Goal: Task Accomplishment & Management: Complete application form

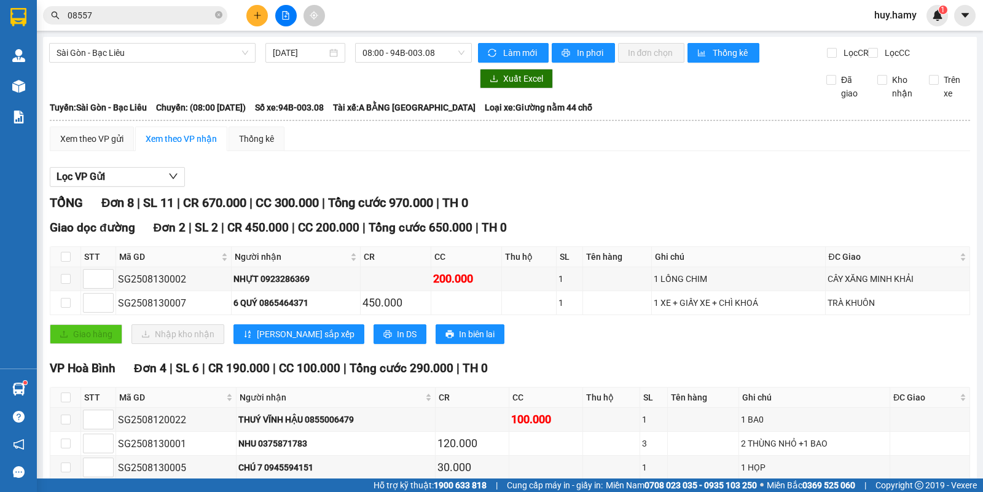
scroll to position [168, 0]
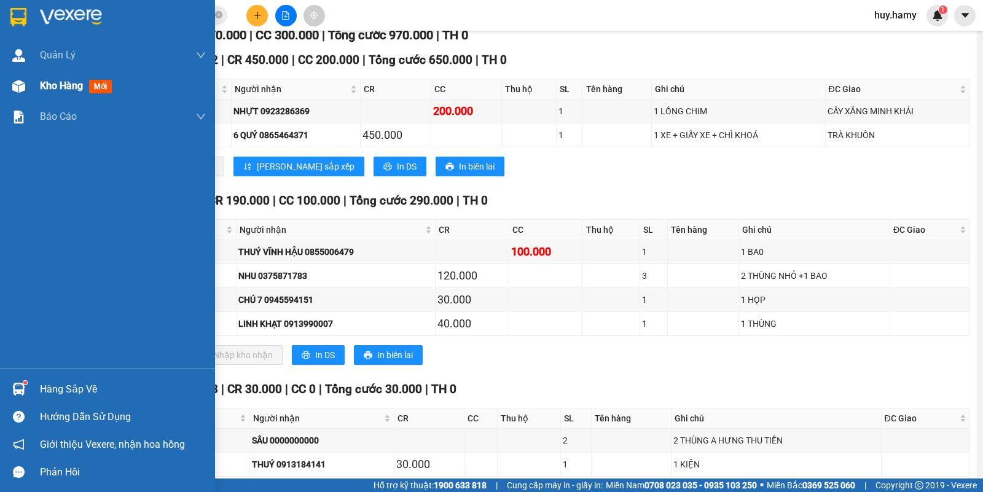
click at [62, 87] on span "Kho hàng" at bounding box center [61, 86] width 43 height 12
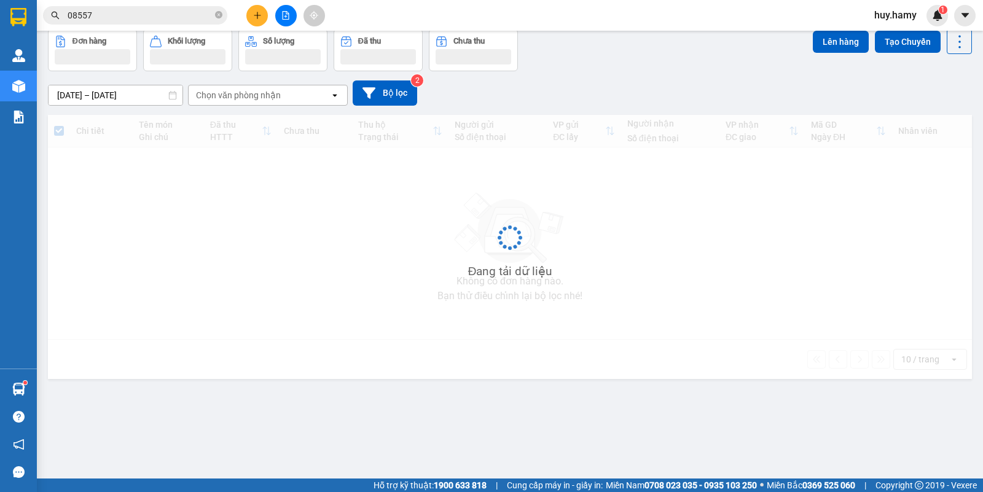
scroll to position [57, 0]
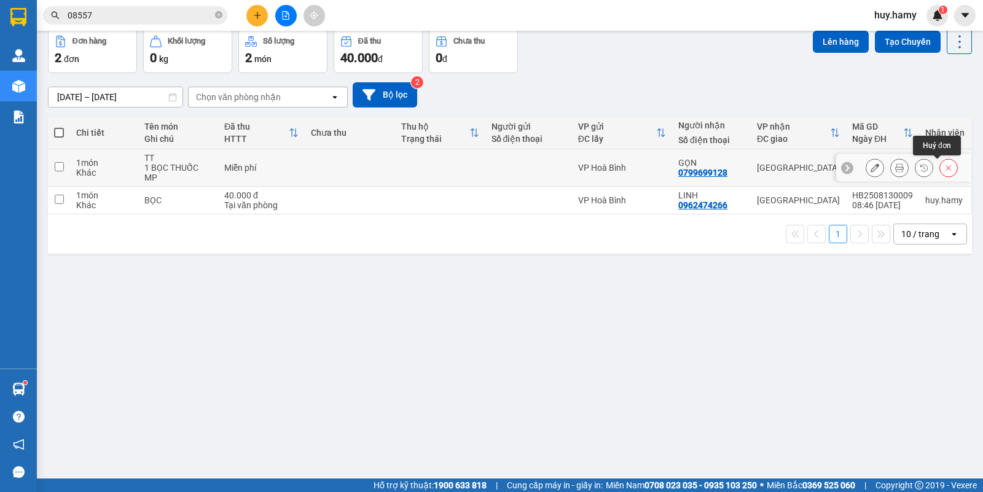
click at [945, 165] on icon at bounding box center [949, 167] width 9 height 9
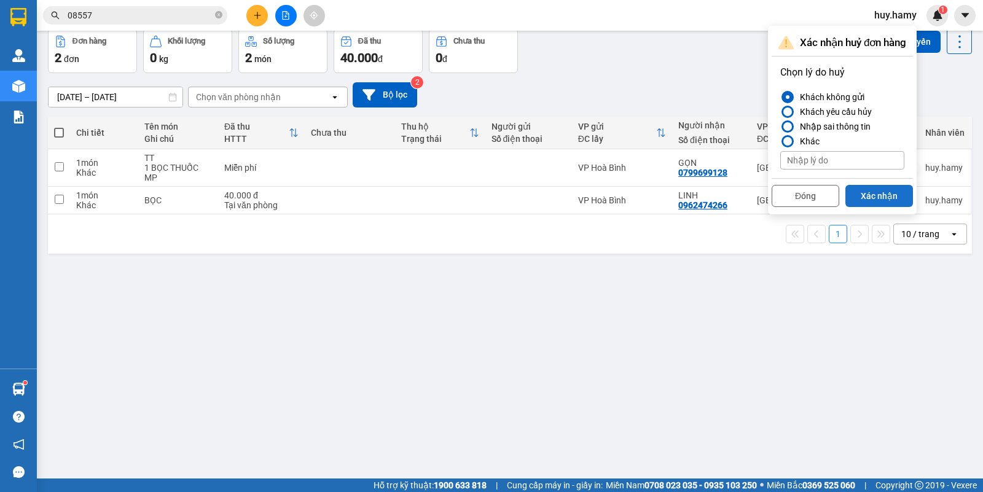
click at [894, 199] on button "Xác nhận" at bounding box center [880, 196] width 68 height 22
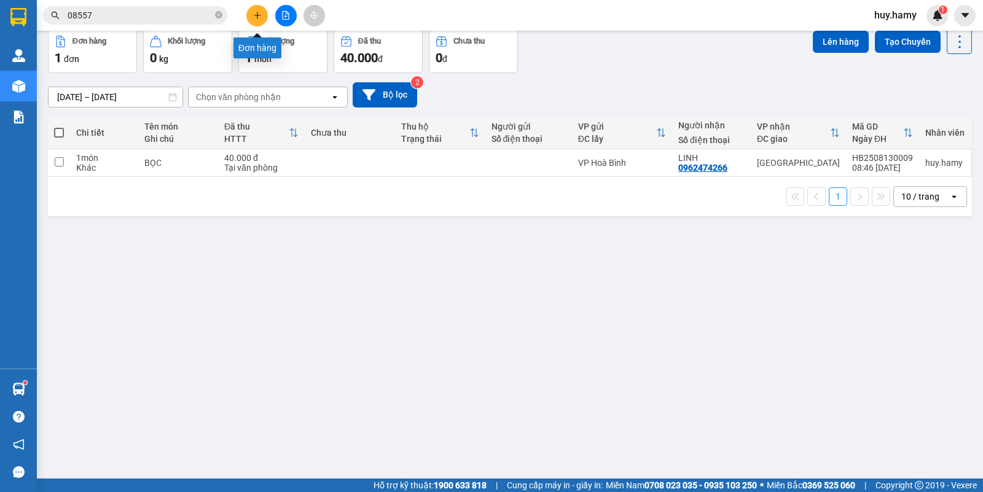
click at [258, 14] on icon "plus" at bounding box center [257, 15] width 9 height 9
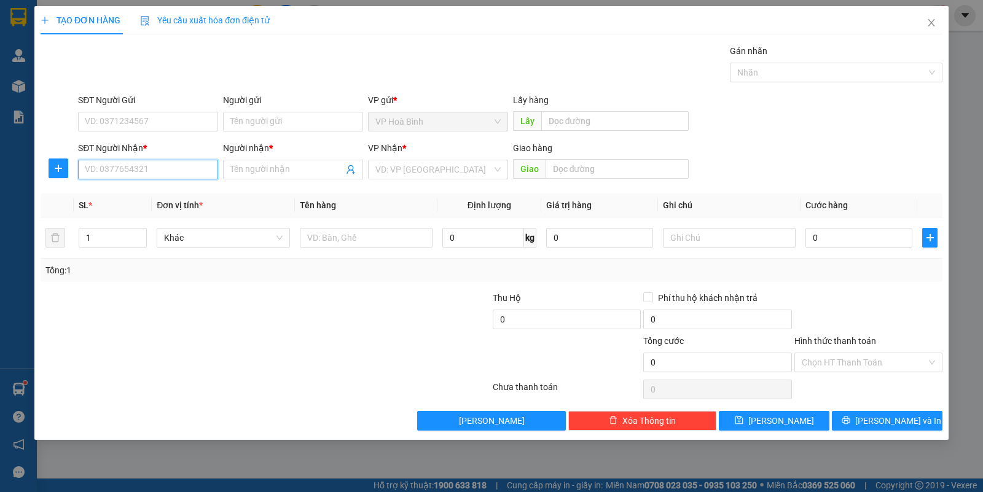
click at [112, 174] on input "SĐT Người Nhận *" at bounding box center [148, 170] width 140 height 20
type input "0938428391"
click at [109, 192] on div "0938428391 - VĂN THUỶ" at bounding box center [147, 195] width 125 height 14
type input "VĂN THUỶ"
type input "160.000"
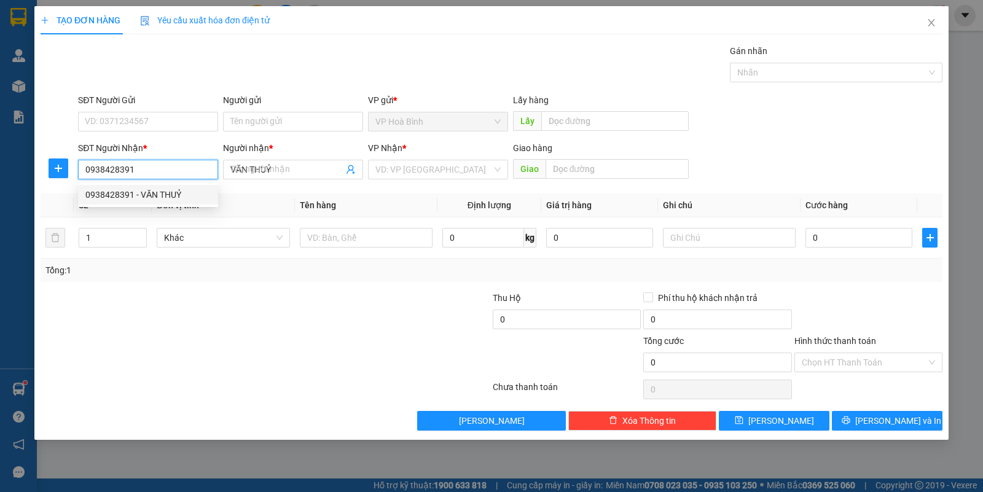
type input "160.000"
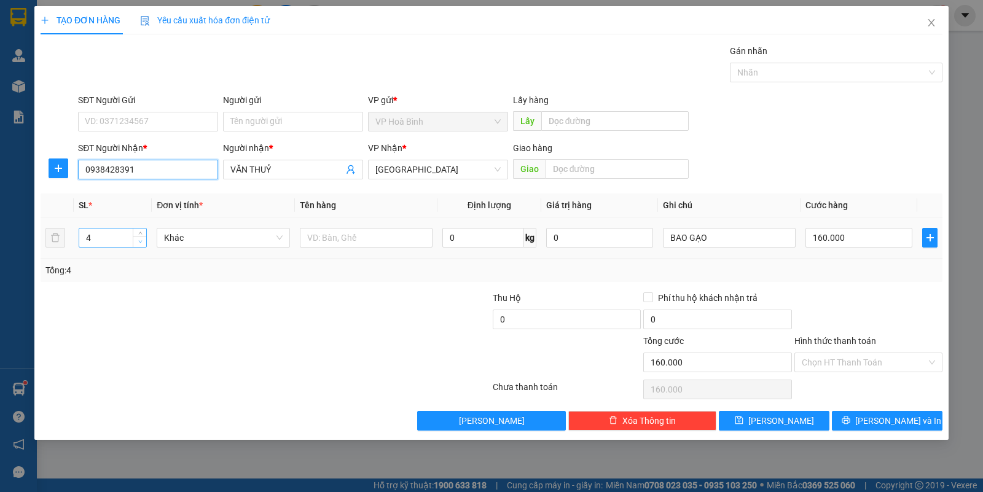
type input "0938428391"
type input "3"
click at [138, 245] on span "down" at bounding box center [139, 241] width 7 height 7
click at [809, 234] on input "160.000" at bounding box center [859, 238] width 107 height 20
type input "0"
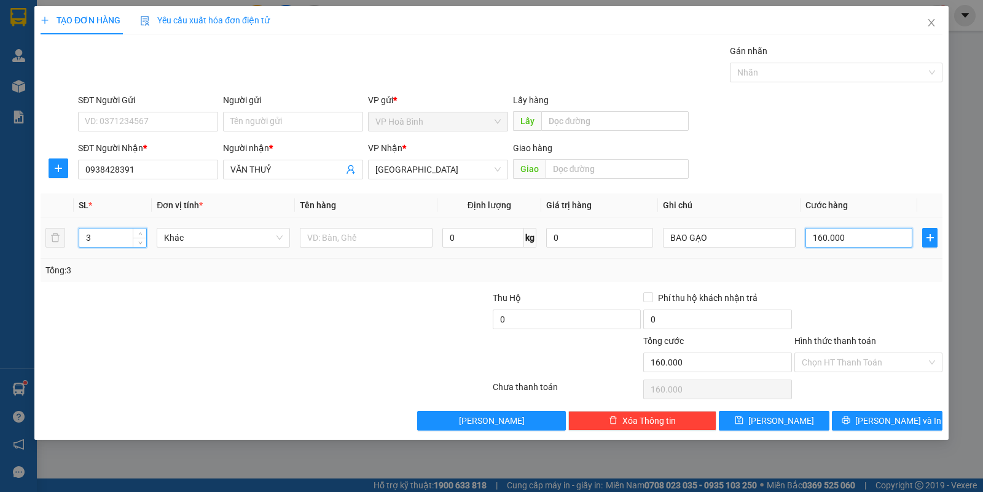
type input "0"
type input "1"
type input "01"
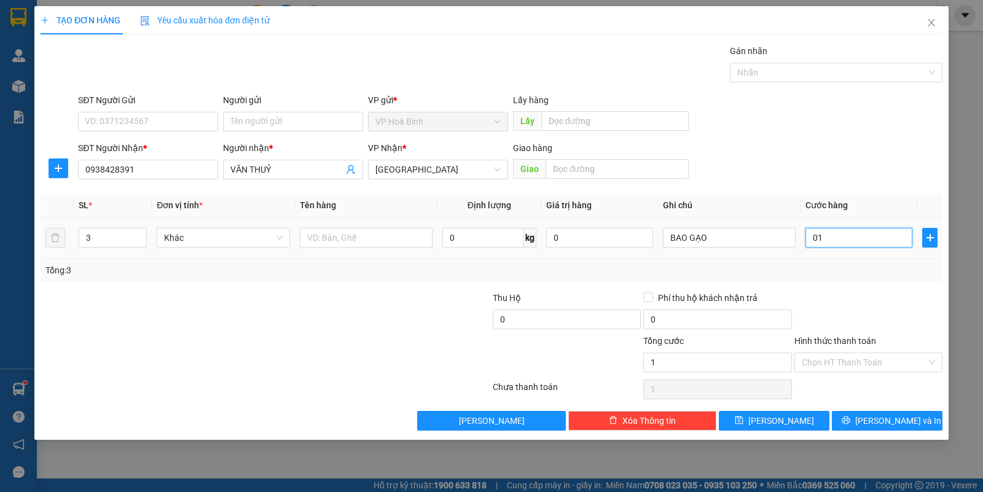
type input "12"
type input "012"
type input "120"
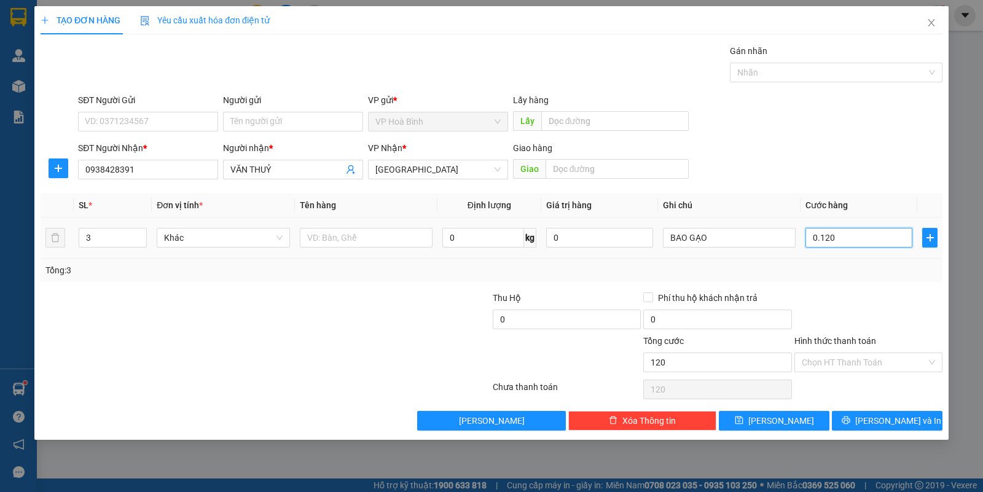
type input "01.200"
type input "1.200"
drag, startPoint x: 809, startPoint y: 234, endPoint x: 849, endPoint y: 231, distance: 39.4
click at [849, 231] on input "01.200" at bounding box center [859, 238] width 107 height 20
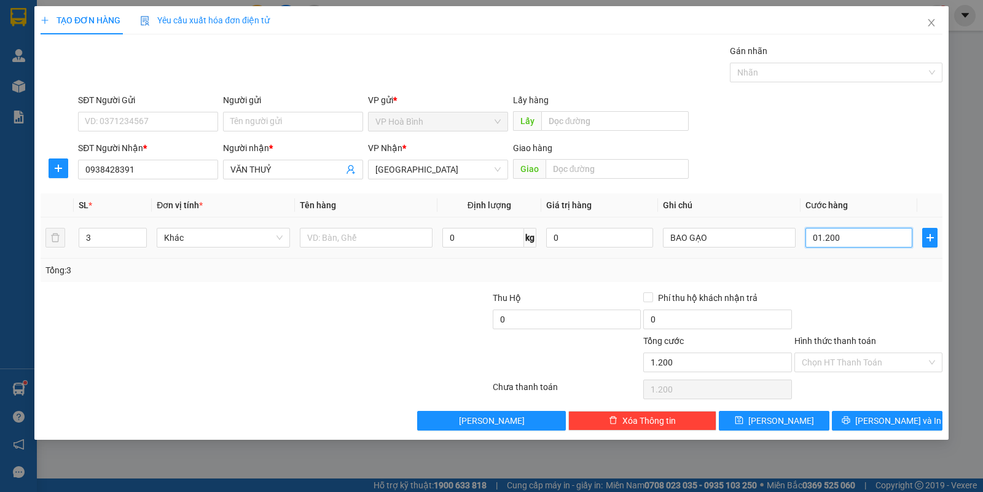
type input "1"
type input "12"
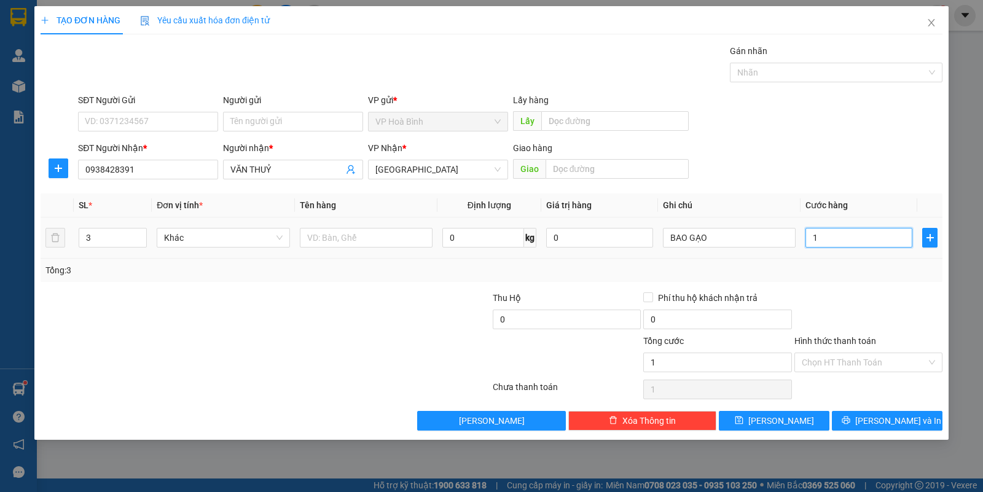
type input "12"
type input "120"
type input "1.200"
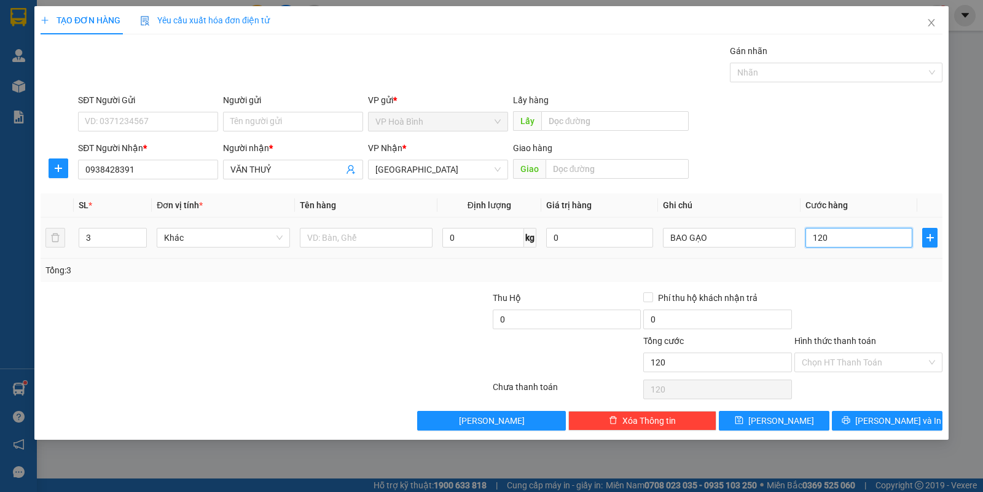
type input "1.200"
type input "12.000"
type input "120.000"
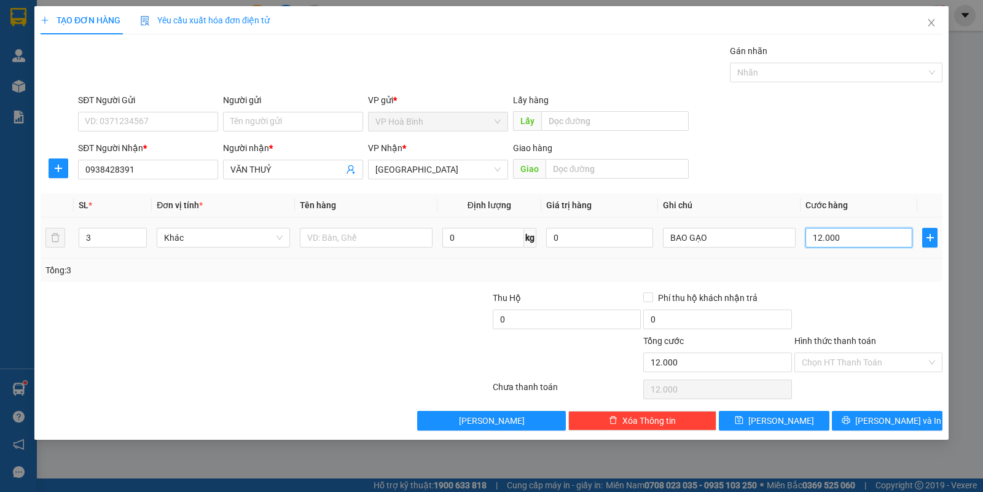
type input "120.000"
click at [887, 366] on input "Hình thức thanh toán" at bounding box center [864, 362] width 125 height 18
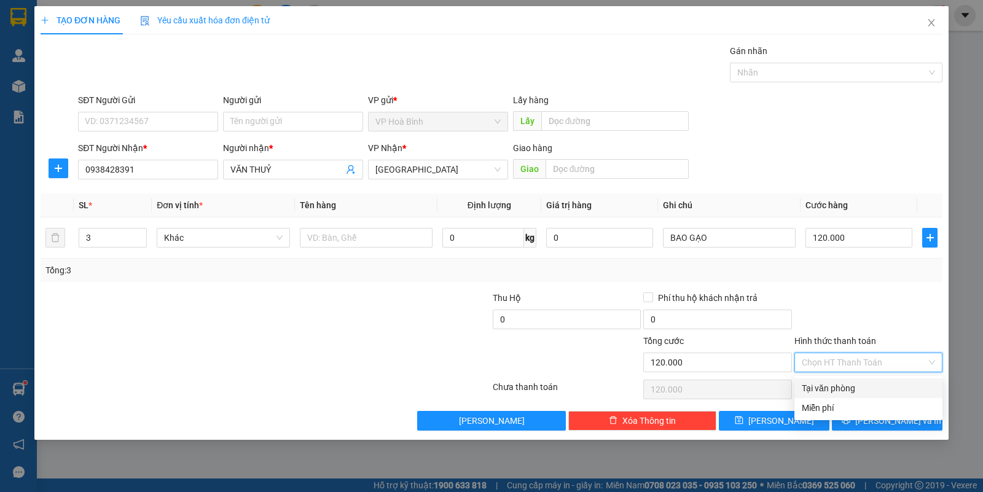
click at [864, 388] on div "Tại văn phòng" at bounding box center [868, 389] width 133 height 14
type input "0"
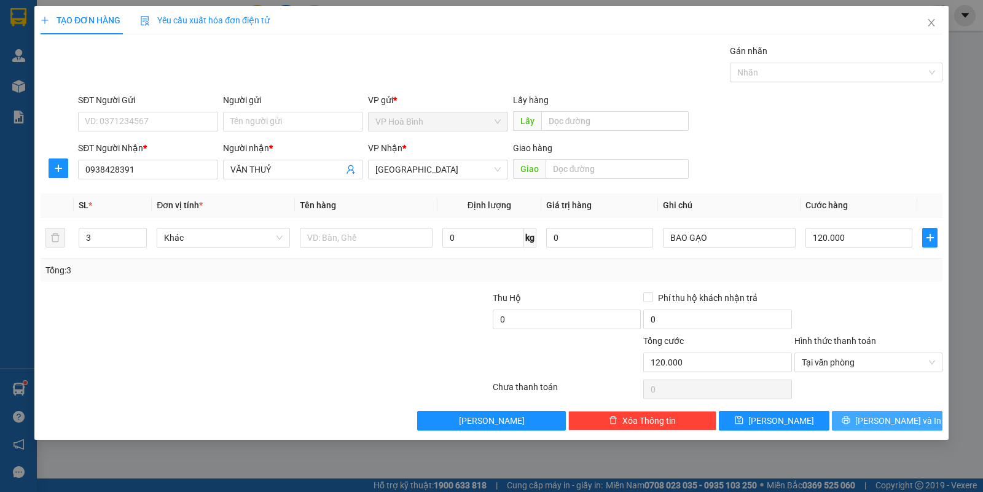
click at [851, 425] on icon "printer" at bounding box center [846, 420] width 9 height 9
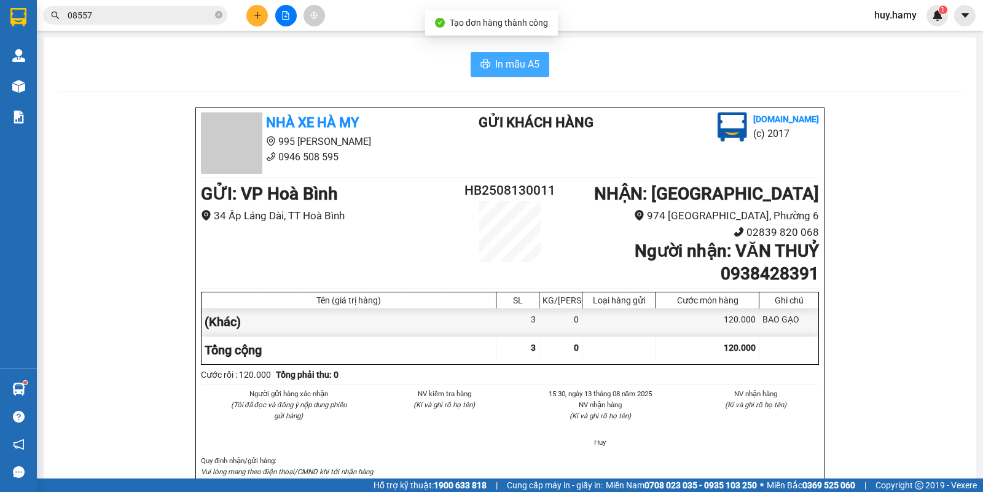
click at [513, 62] on span "In mẫu A5" at bounding box center [517, 64] width 44 height 15
click at [257, 17] on icon "plus" at bounding box center [257, 15] width 1 height 7
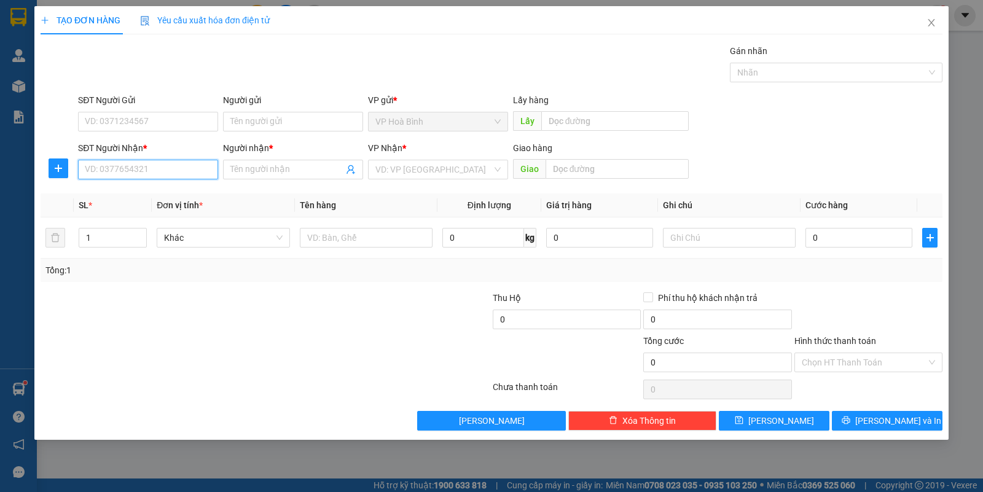
click at [151, 174] on input "SĐT Người Nhận *" at bounding box center [148, 170] width 140 height 20
type input "0908000618"
click at [259, 163] on span at bounding box center [293, 170] width 140 height 20
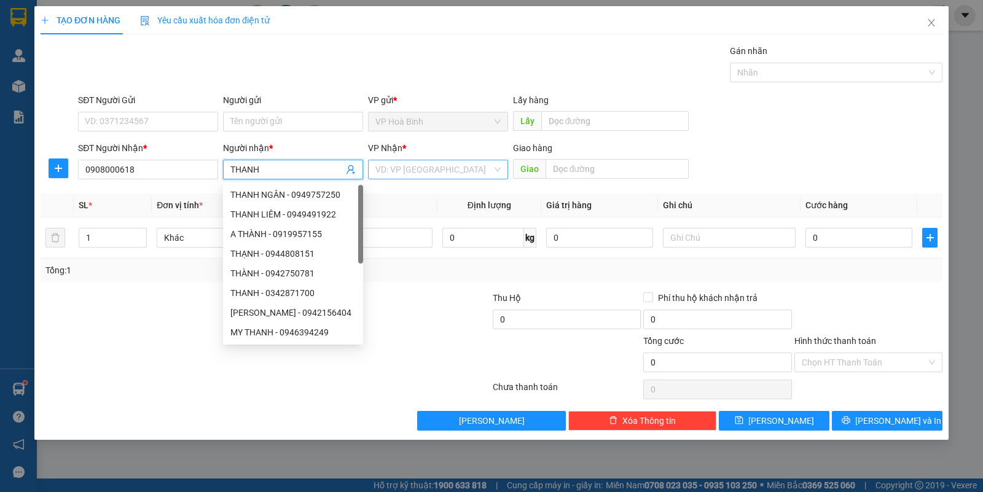
type input "THANH"
click at [413, 170] on input "search" at bounding box center [433, 169] width 117 height 18
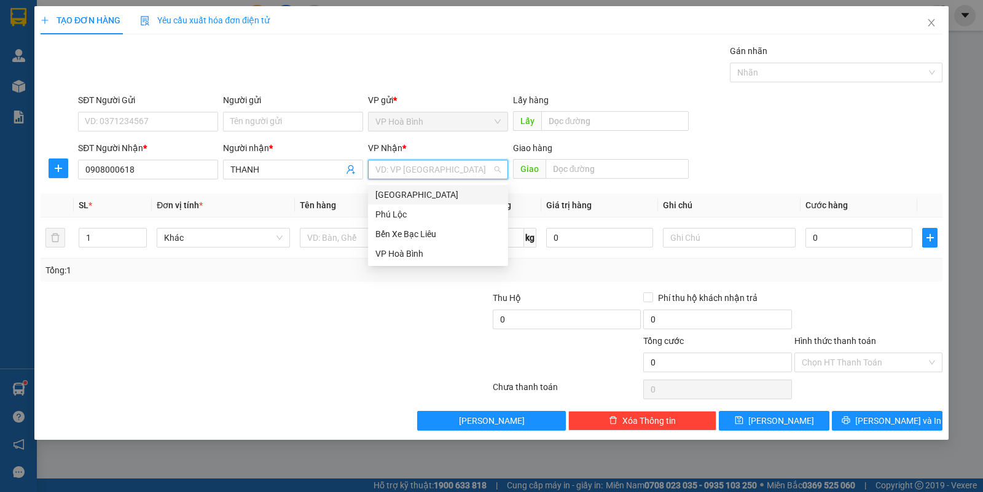
click at [406, 198] on div "[GEOGRAPHIC_DATA]" at bounding box center [437, 195] width 125 height 14
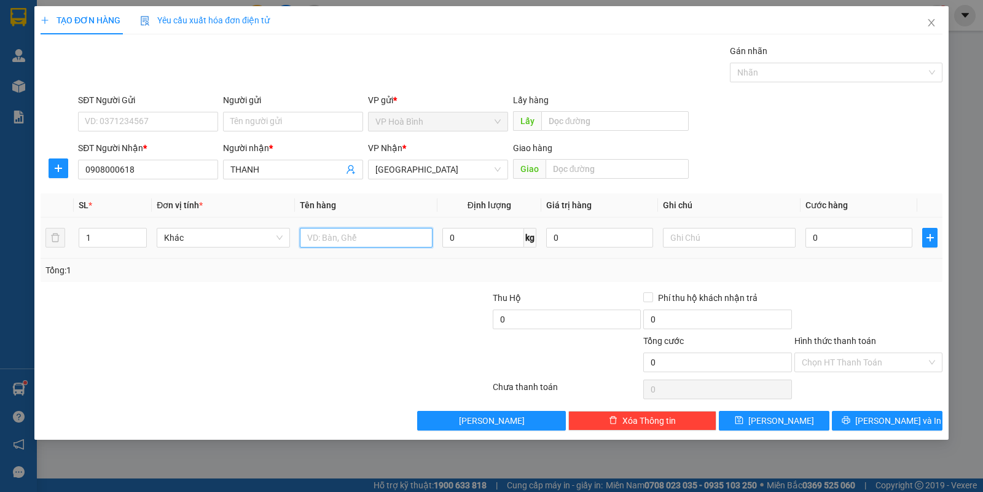
click at [348, 234] on input "text" at bounding box center [366, 238] width 133 height 20
type input "G"
type input "TT"
click at [673, 226] on div at bounding box center [729, 238] width 133 height 25
click at [674, 240] on input "text" at bounding box center [729, 238] width 133 height 20
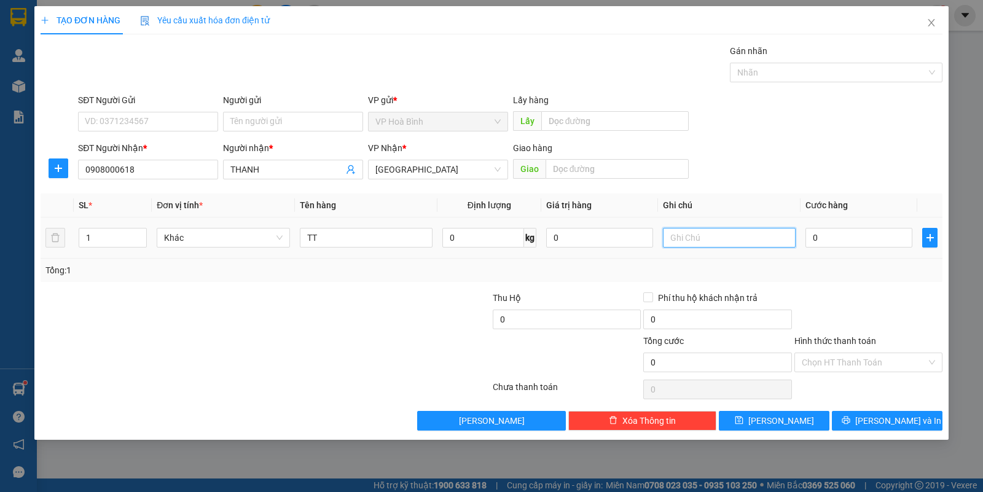
type input "B"
type input "BOC"
click at [828, 234] on input "0" at bounding box center [859, 238] width 107 height 20
type input "1"
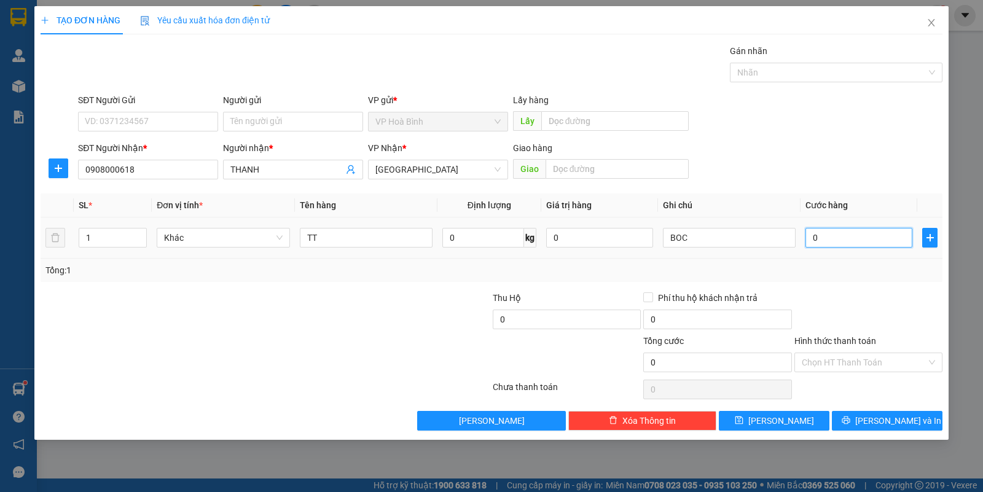
type input "1"
type input "10"
type input "100"
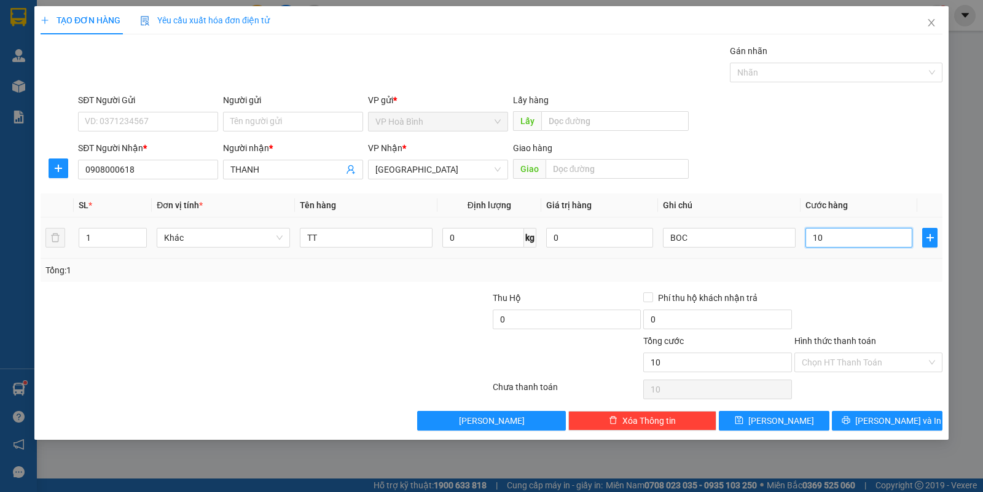
type input "100"
type input "1.000"
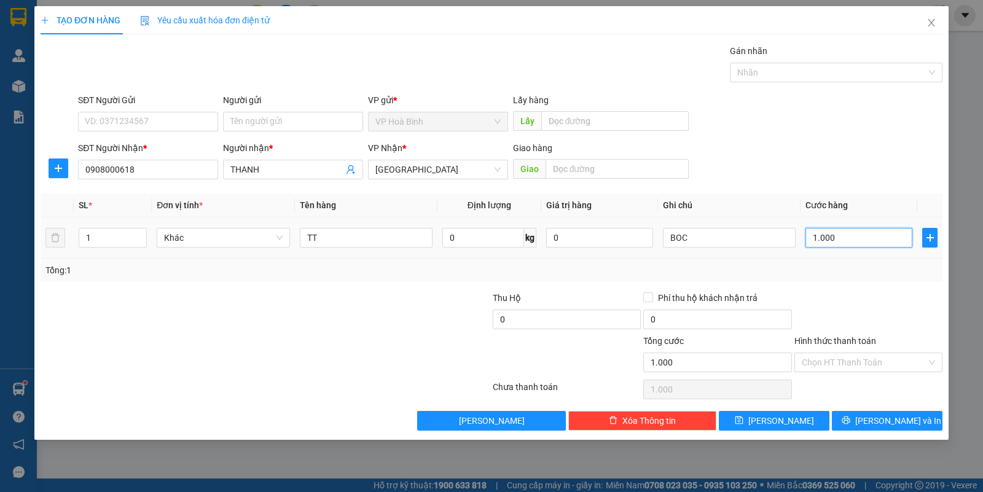
type input "10.000"
type input "100.000"
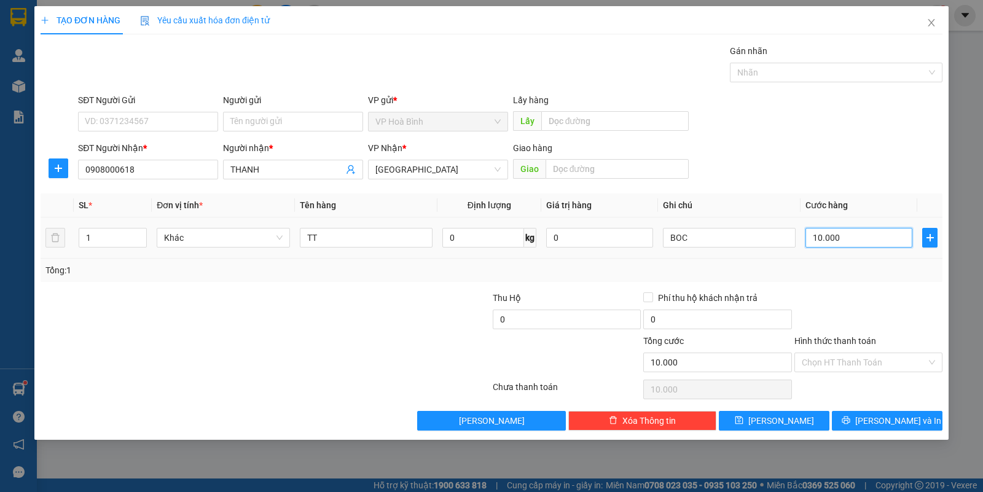
type input "100.000"
drag, startPoint x: 854, startPoint y: 364, endPoint x: 854, endPoint y: 384, distance: 20.3
click at [854, 366] on input "Hình thức thanh toán" at bounding box center [864, 362] width 125 height 18
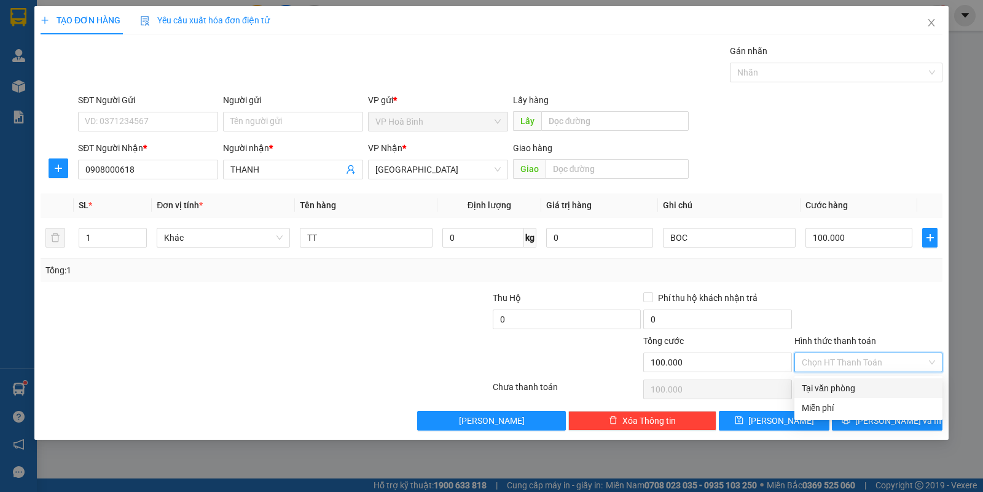
click at [854, 384] on div "Tại văn phòng" at bounding box center [868, 389] width 133 height 14
type input "0"
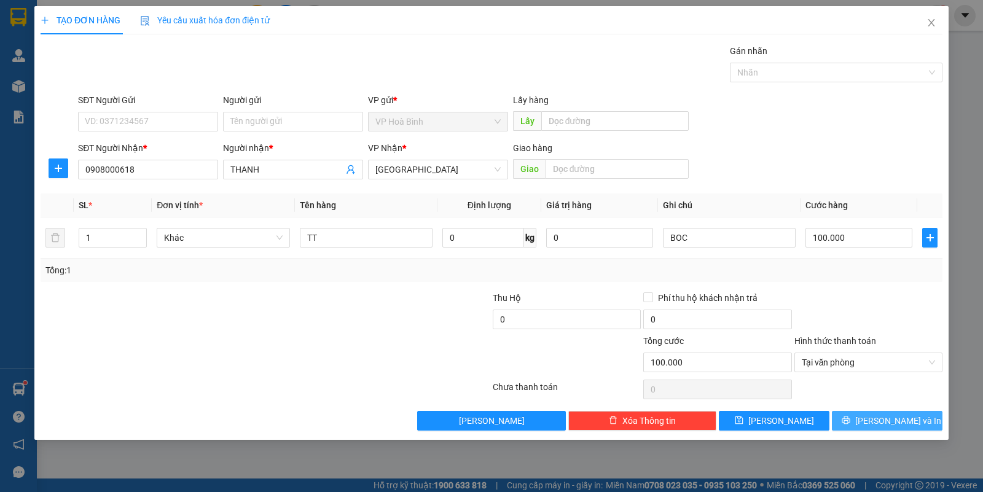
click at [858, 419] on button "[PERSON_NAME] và In" at bounding box center [887, 421] width 111 height 20
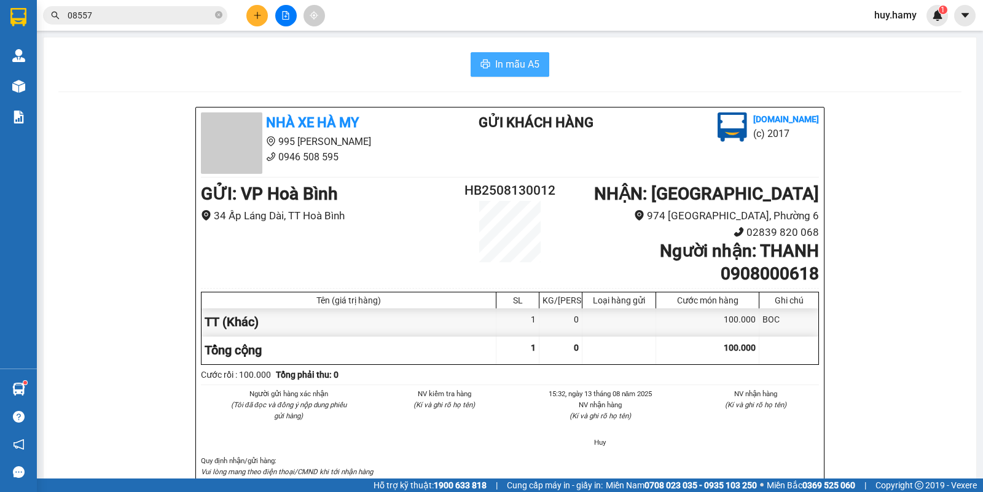
click at [495, 71] on span "In mẫu A5" at bounding box center [517, 64] width 44 height 15
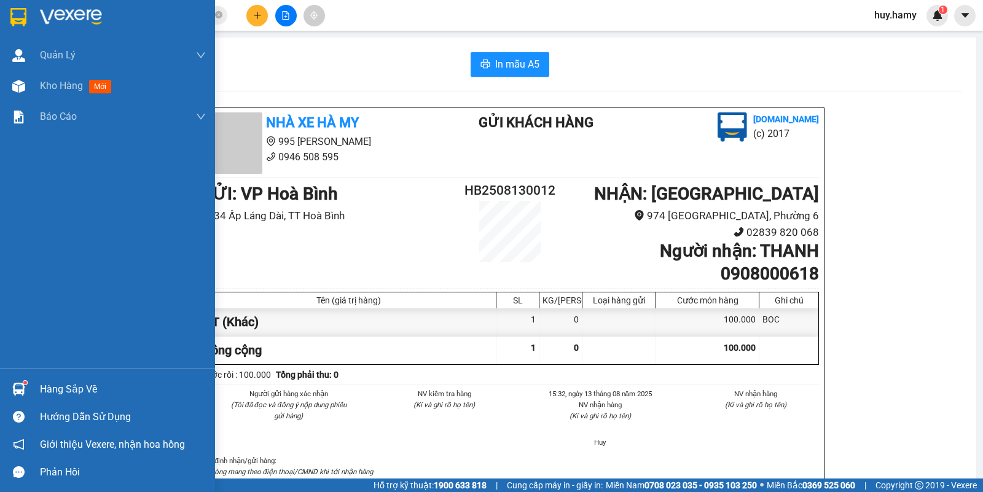
click at [80, 389] on div "Hàng sắp về" at bounding box center [123, 389] width 166 height 18
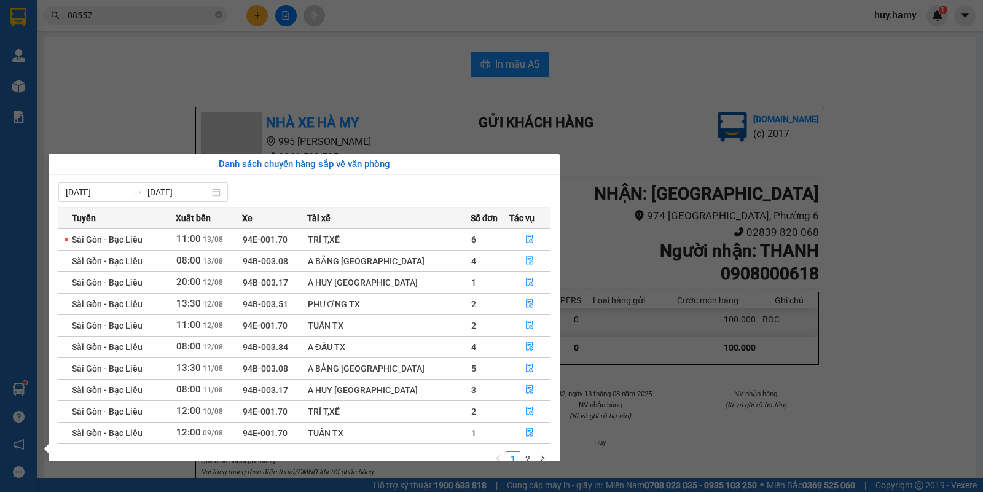
click at [525, 265] on icon "file-done" at bounding box center [529, 260] width 9 height 9
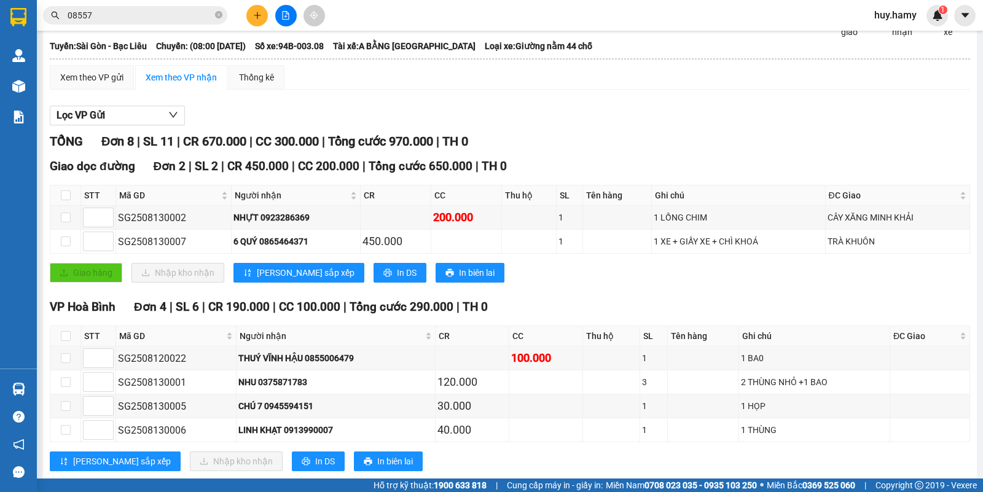
scroll to position [154, 0]
